Goal: Transaction & Acquisition: Purchase product/service

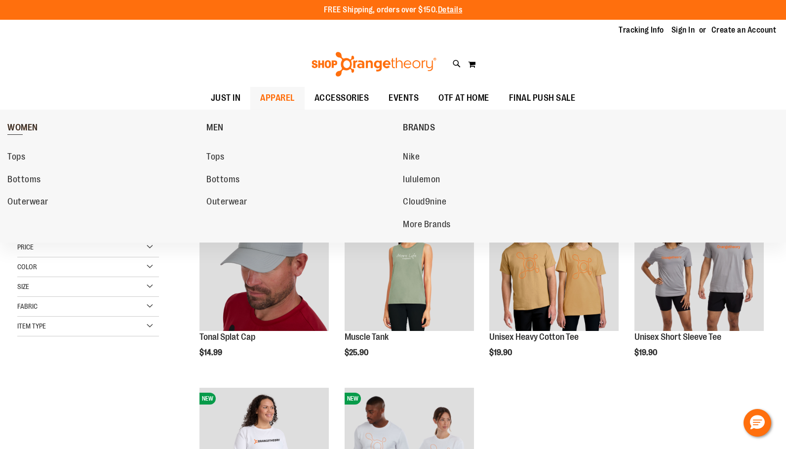
click at [22, 130] on span "WOMEN" at bounding box center [22, 128] width 31 height 12
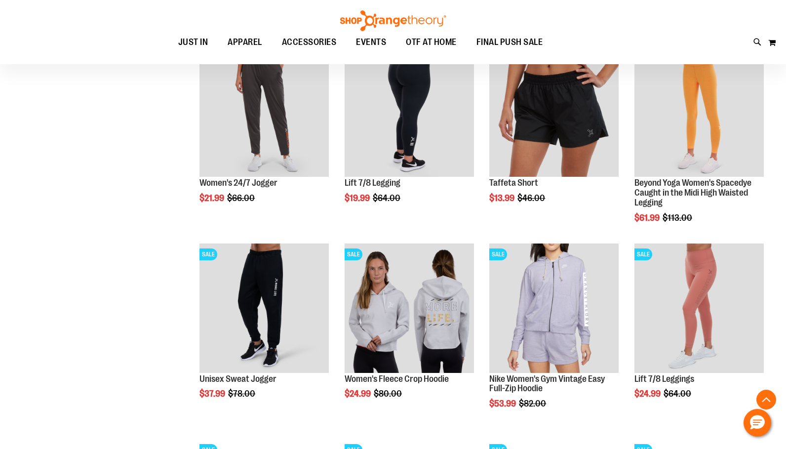
scroll to position [641, 0]
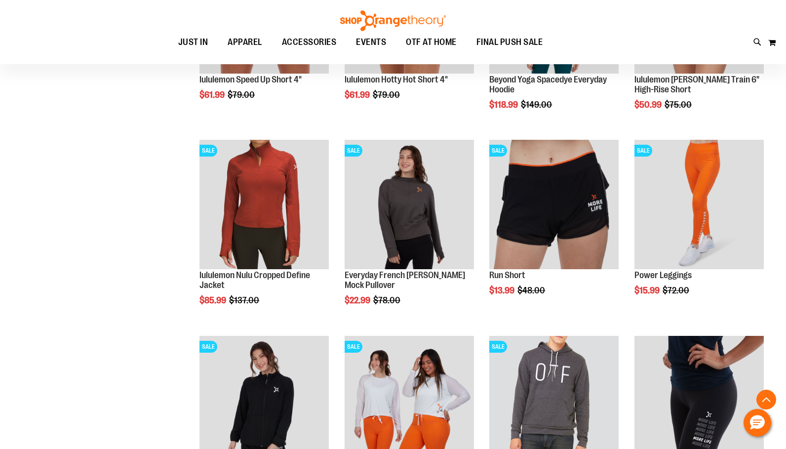
scroll to position [1628, 0]
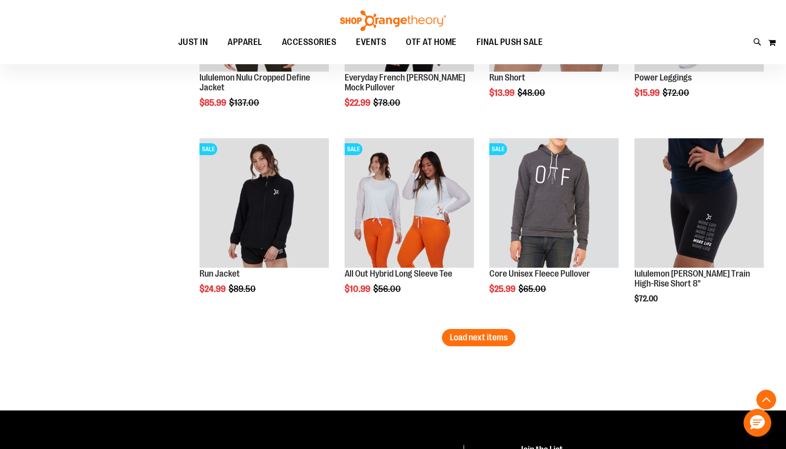
click at [460, 342] on button "Load next items" at bounding box center [479, 337] width 74 height 17
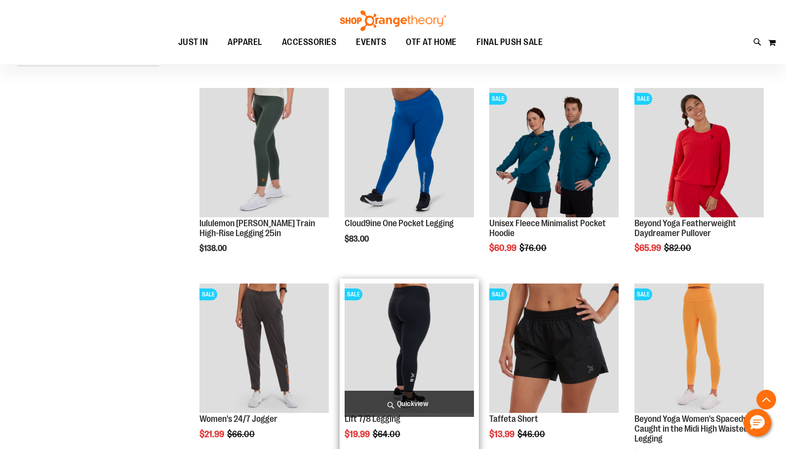
scroll to position [197, 0]
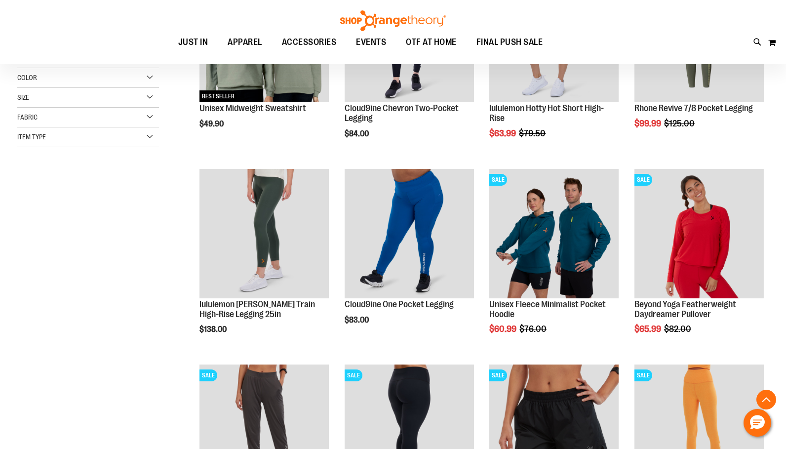
scroll to position [296, 0]
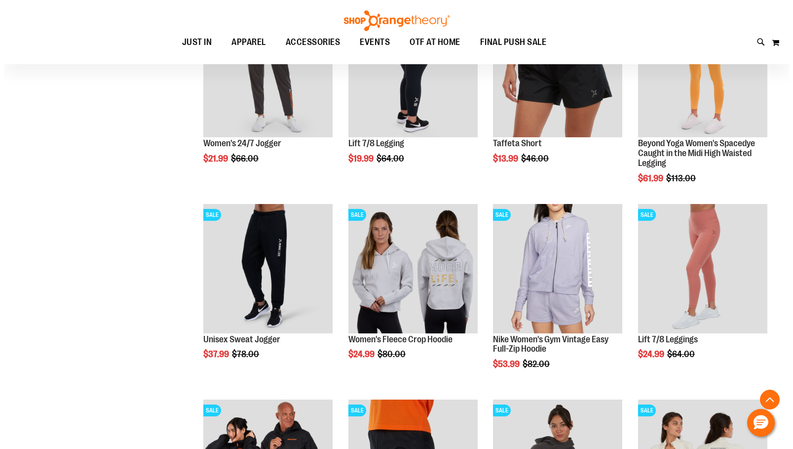
scroll to position [641, 0]
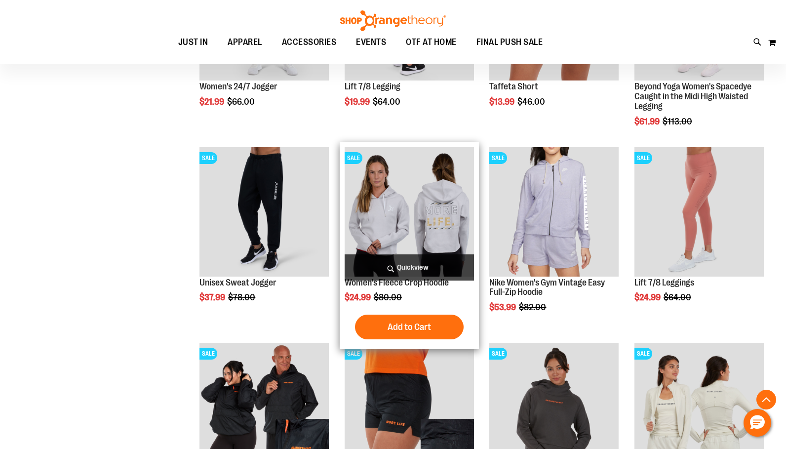
click at [391, 264] on span "Quickview" at bounding box center [408, 267] width 129 height 26
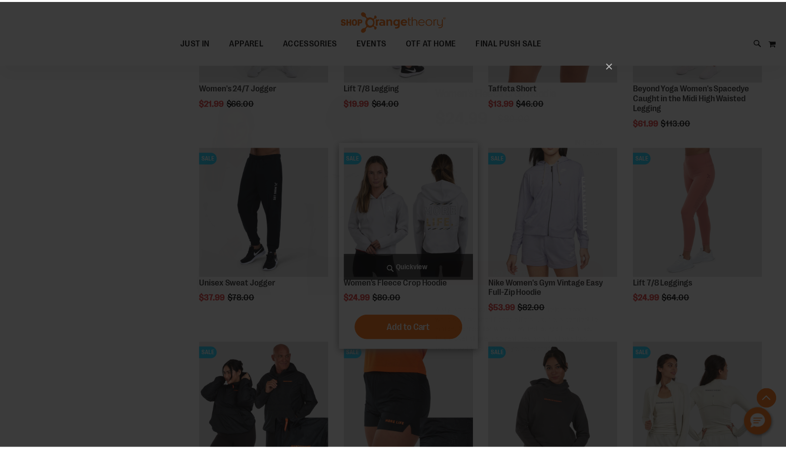
scroll to position [0, 0]
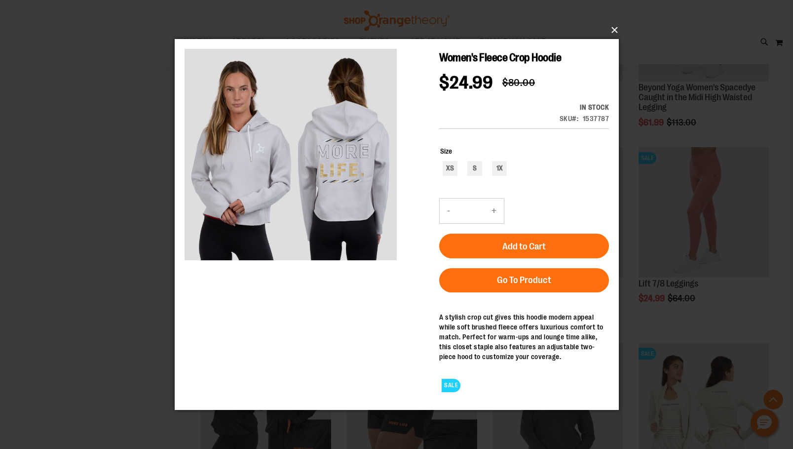
click at [617, 34] on button "×" at bounding box center [400, 30] width 444 height 22
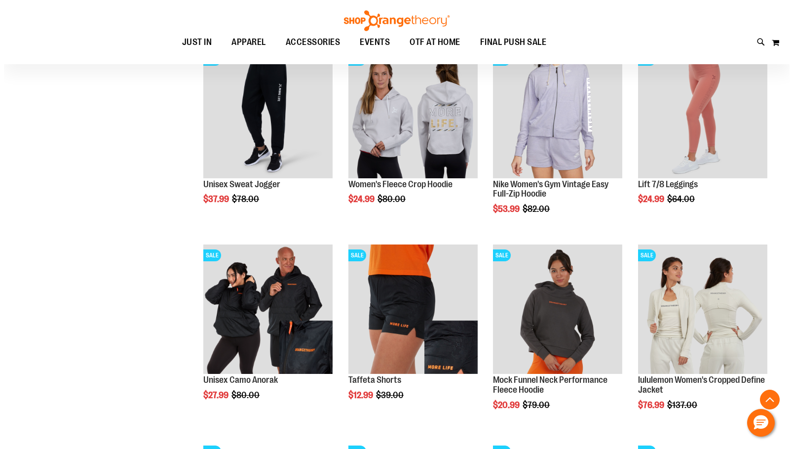
scroll to position [789, 0]
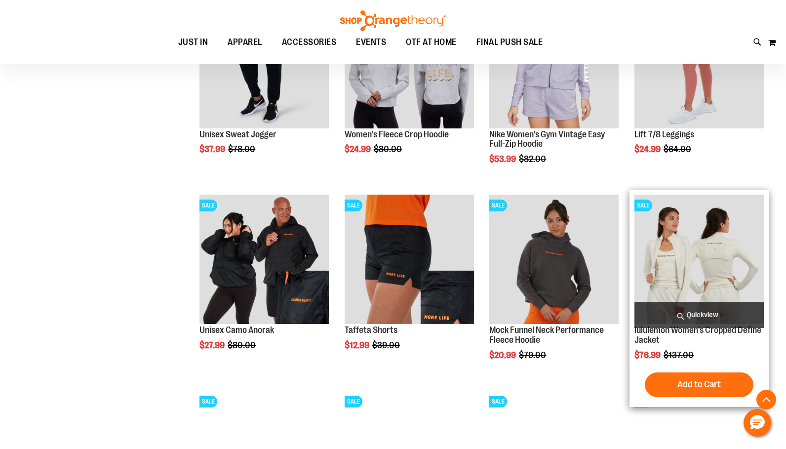
click at [701, 316] on span "Quickview" at bounding box center [698, 315] width 129 height 26
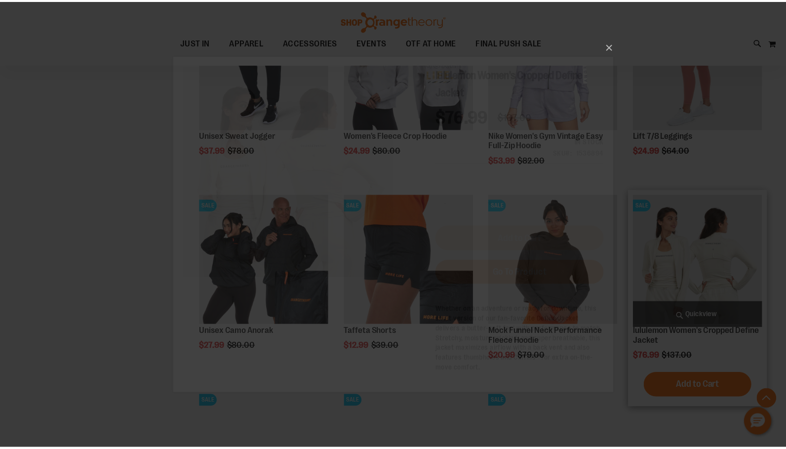
scroll to position [0, 0]
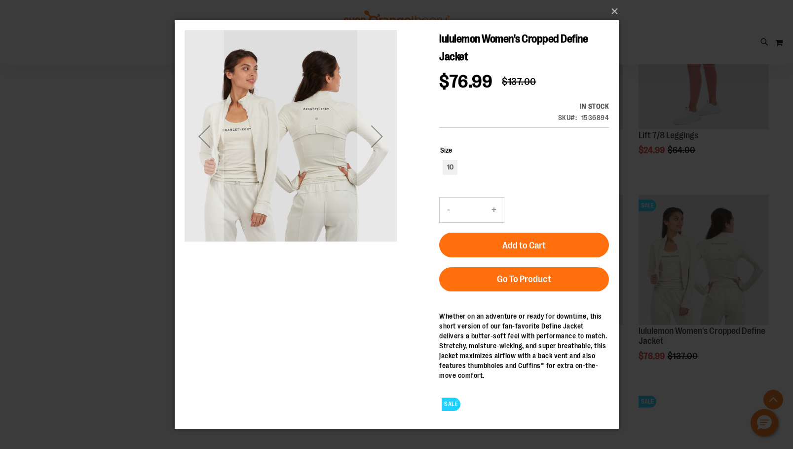
click at [721, 269] on div "×" at bounding box center [396, 224] width 793 height 449
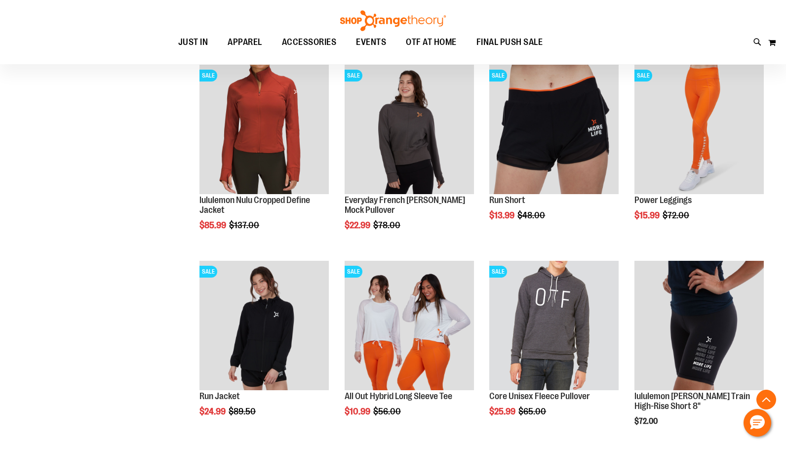
scroll to position [1529, 0]
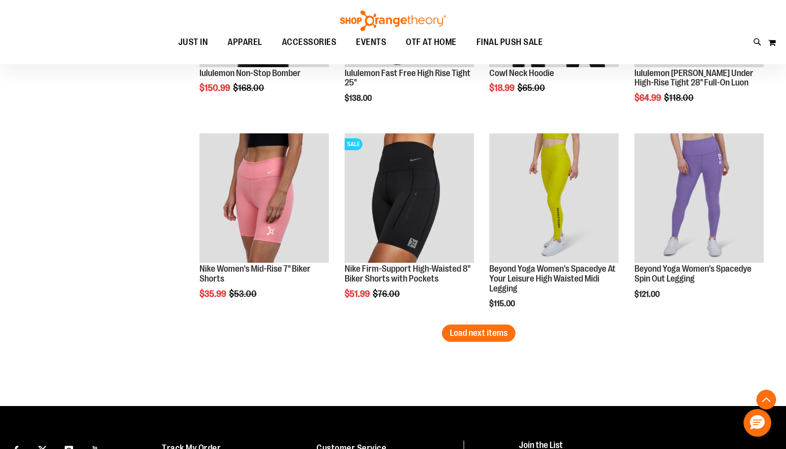
scroll to position [2220, 0]
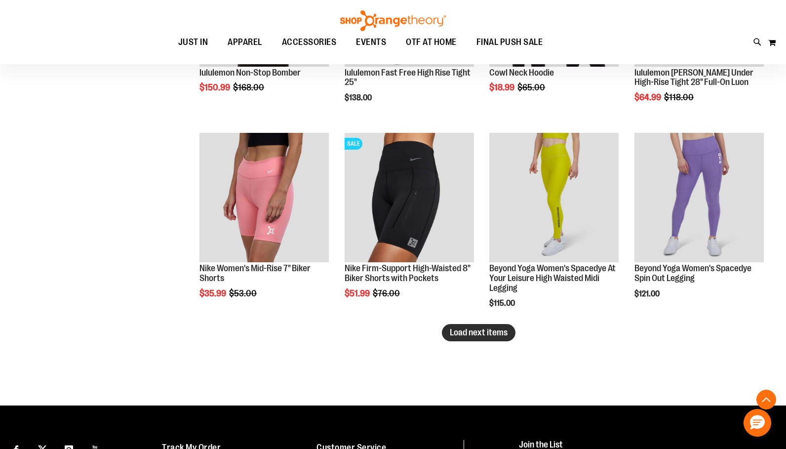
click at [462, 331] on span "Load next items" at bounding box center [479, 332] width 58 height 10
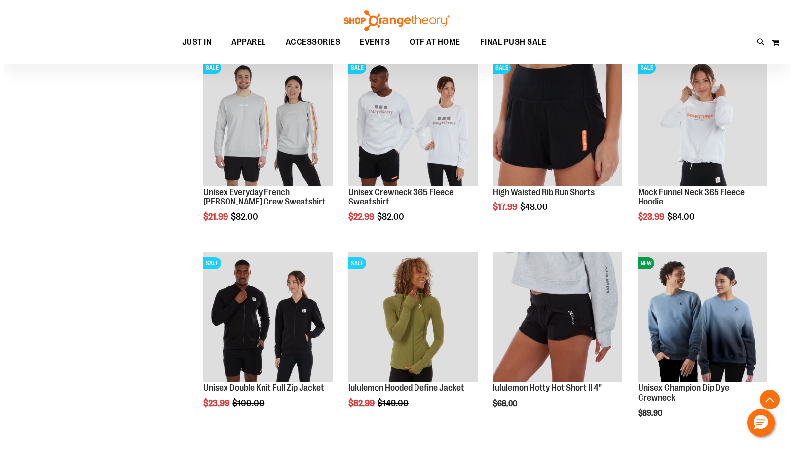
scroll to position [2565, 0]
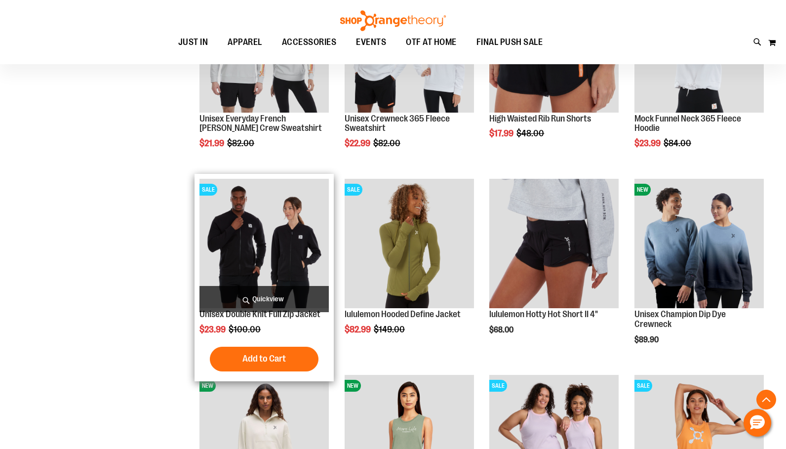
click at [259, 298] on span "Quickview" at bounding box center [263, 299] width 129 height 26
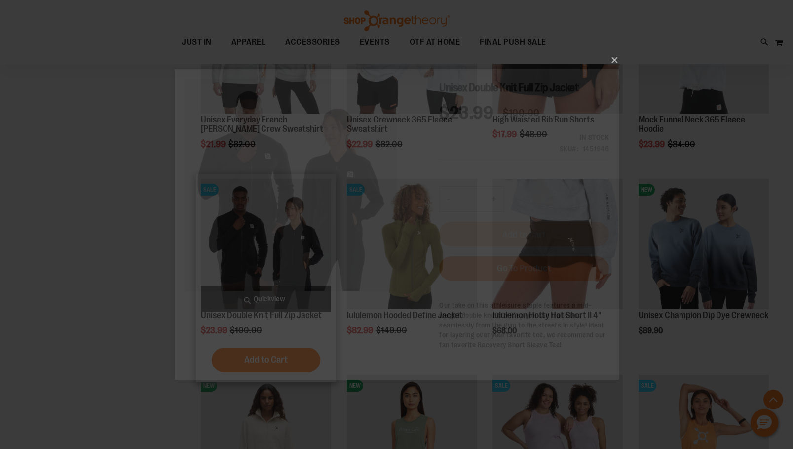
scroll to position [0, 0]
